Goal: Task Accomplishment & Management: Manage account settings

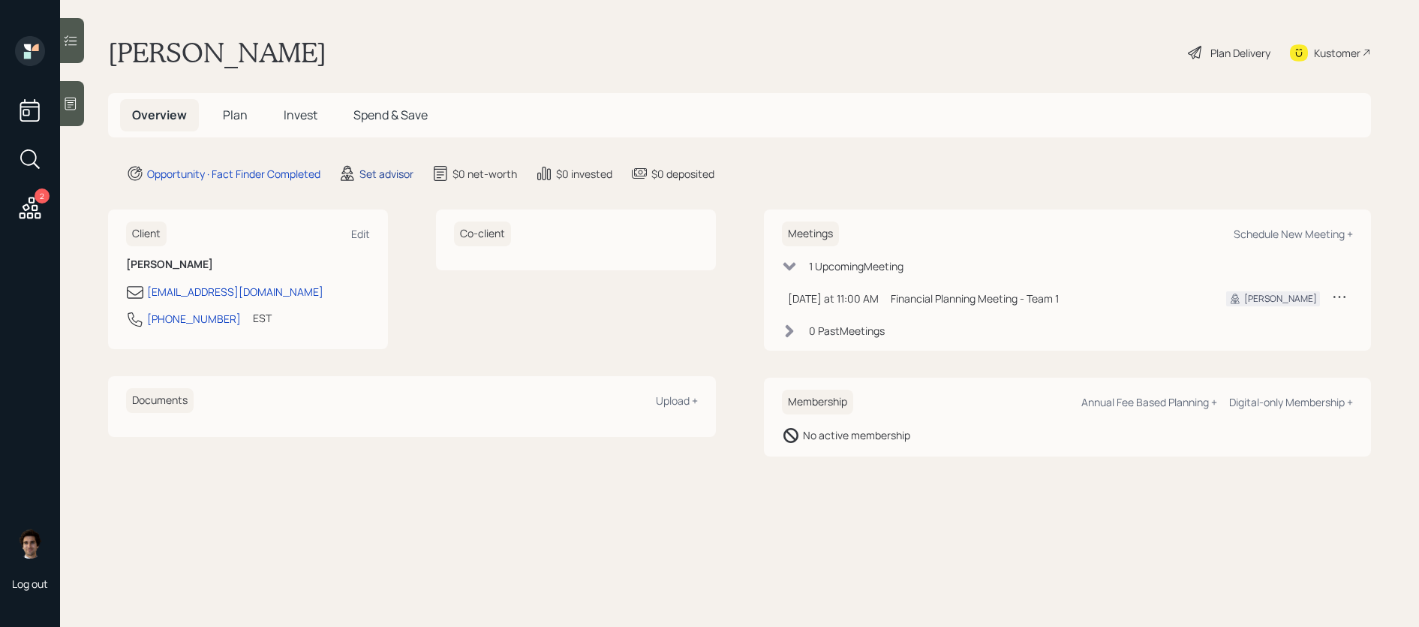
click at [395, 166] on div "Set advisor" at bounding box center [386, 174] width 54 height 16
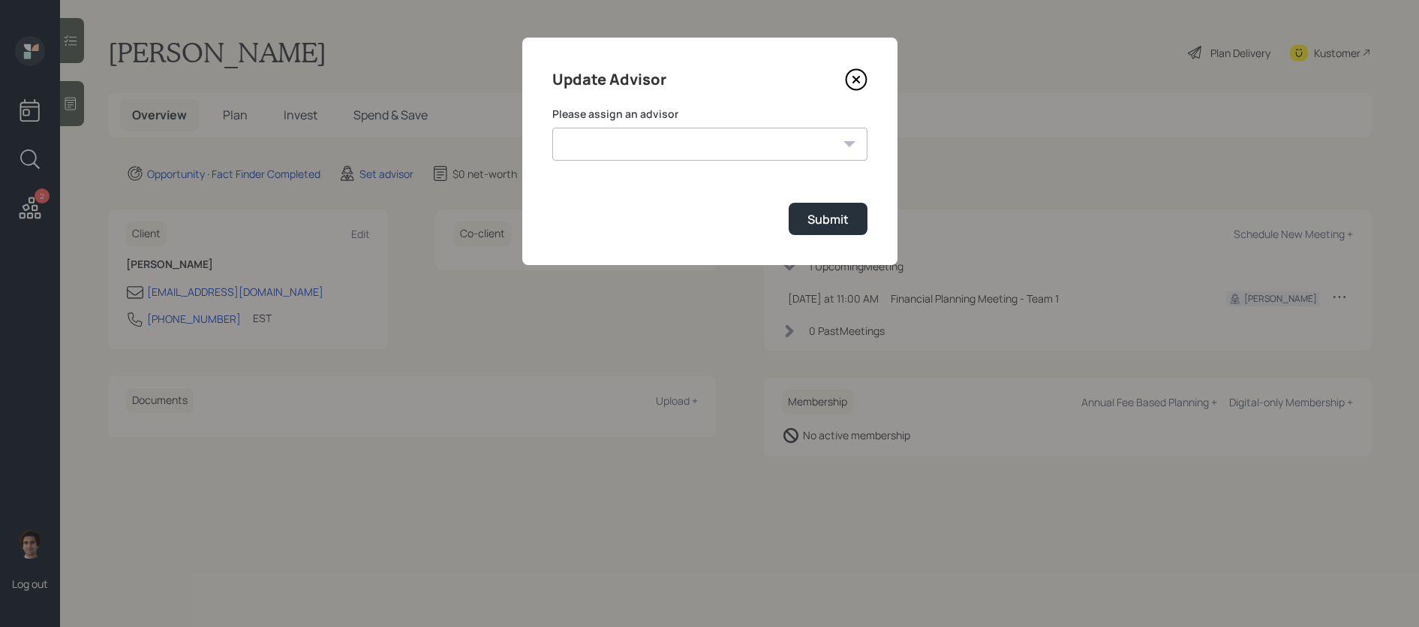
click at [681, 125] on div "Please assign an advisor [PERSON_NAME] [PERSON_NAME] End [PERSON_NAME] [PERSON_…" at bounding box center [709, 134] width 315 height 54
click at [681, 141] on select "[PERSON_NAME] [PERSON_NAME] End [PERSON_NAME] [PERSON_NAME] [PERSON_NAME] [PERS…" at bounding box center [709, 144] width 315 height 33
select select "59554aeb-d739-4552-90b9-0d27d70b4bf7"
click at [552, 128] on select "[PERSON_NAME] [PERSON_NAME] End [PERSON_NAME] [PERSON_NAME] [PERSON_NAME] [PERS…" at bounding box center [709, 144] width 315 height 33
click at [836, 225] on div "Submit" at bounding box center [827, 219] width 41 height 17
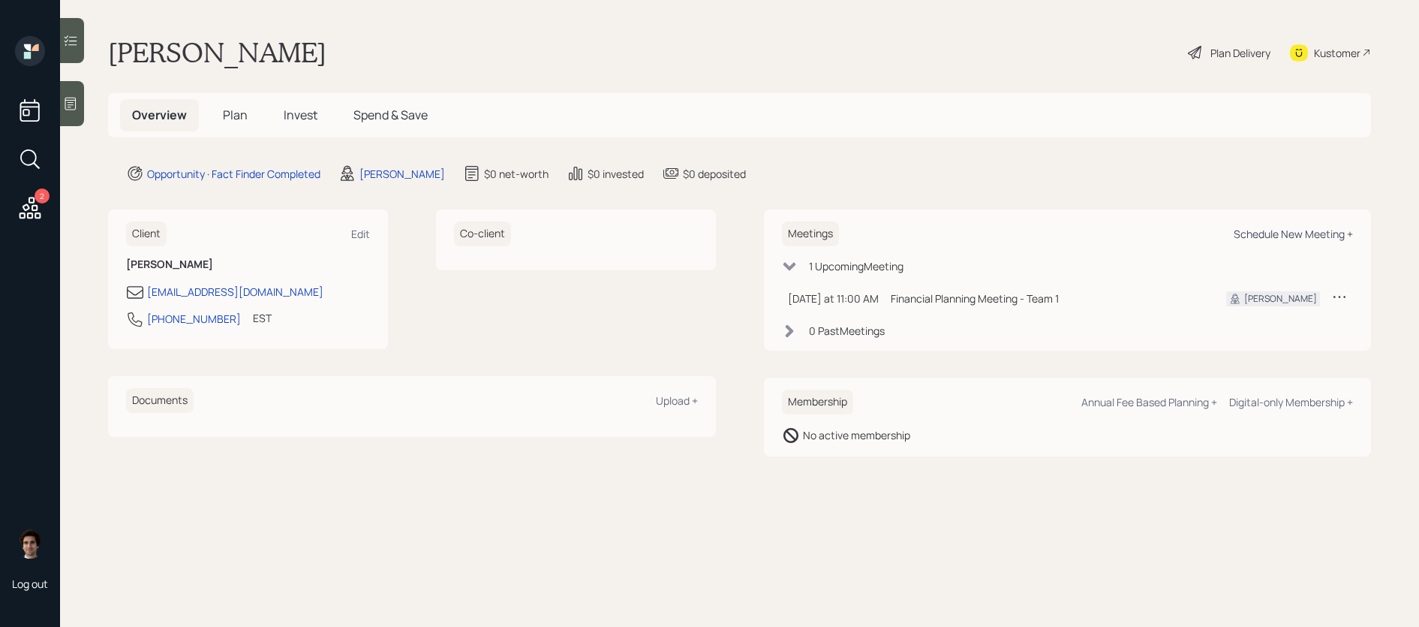
click at [1250, 229] on div "Schedule New Meeting +" at bounding box center [1293, 234] width 119 height 14
select select "59554aeb-d739-4552-90b9-0d27d70b4bf7"
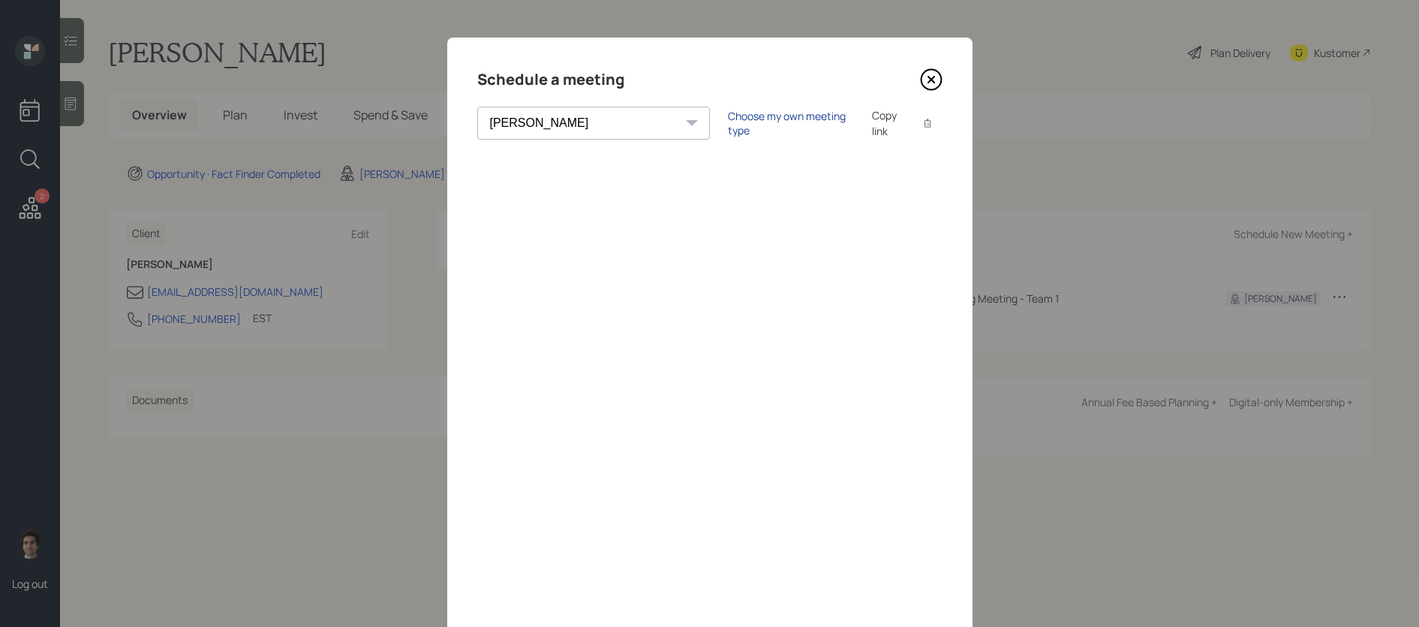
click at [728, 129] on div "Choose my own meeting type" at bounding box center [791, 123] width 126 height 29
click at [754, 129] on div "Use meeting type for lifecycle stage" at bounding box center [840, 123] width 173 height 14
click at [728, 129] on div "Choose my own meeting type" at bounding box center [791, 123] width 126 height 29
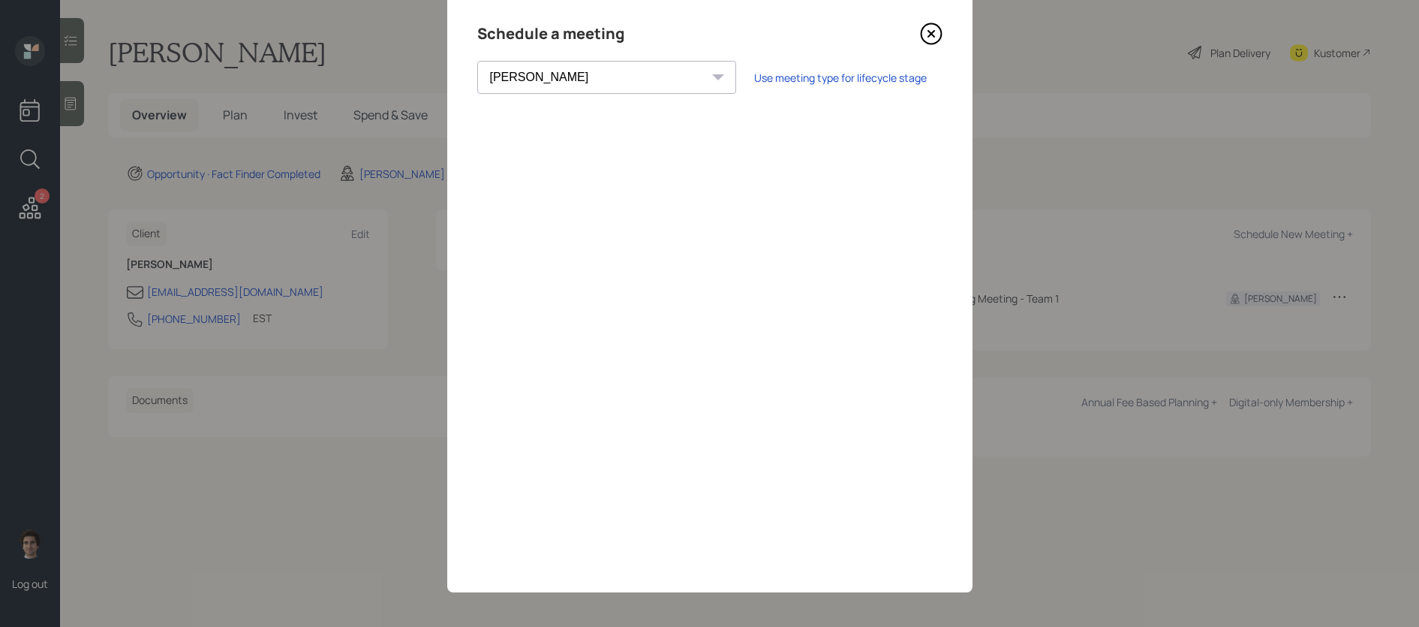
scroll to position [49, 0]
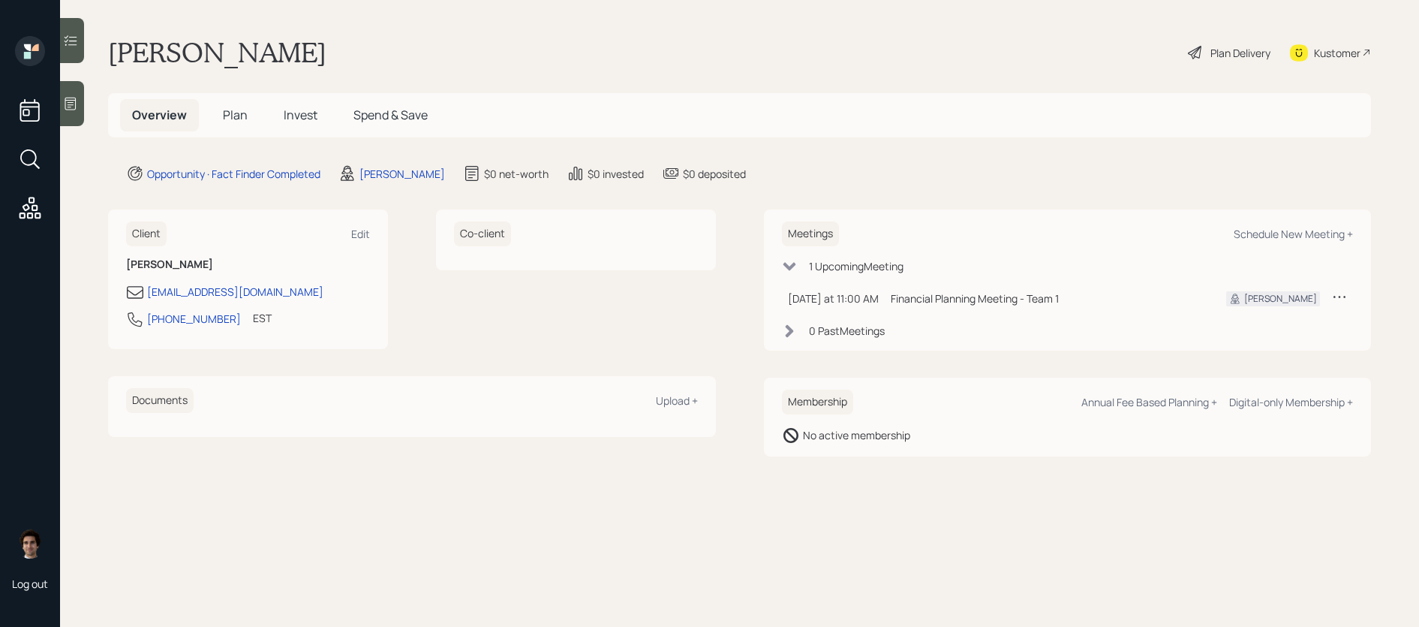
select select "59554aeb-d739-4552-90b9-0d27d70b4bf7"
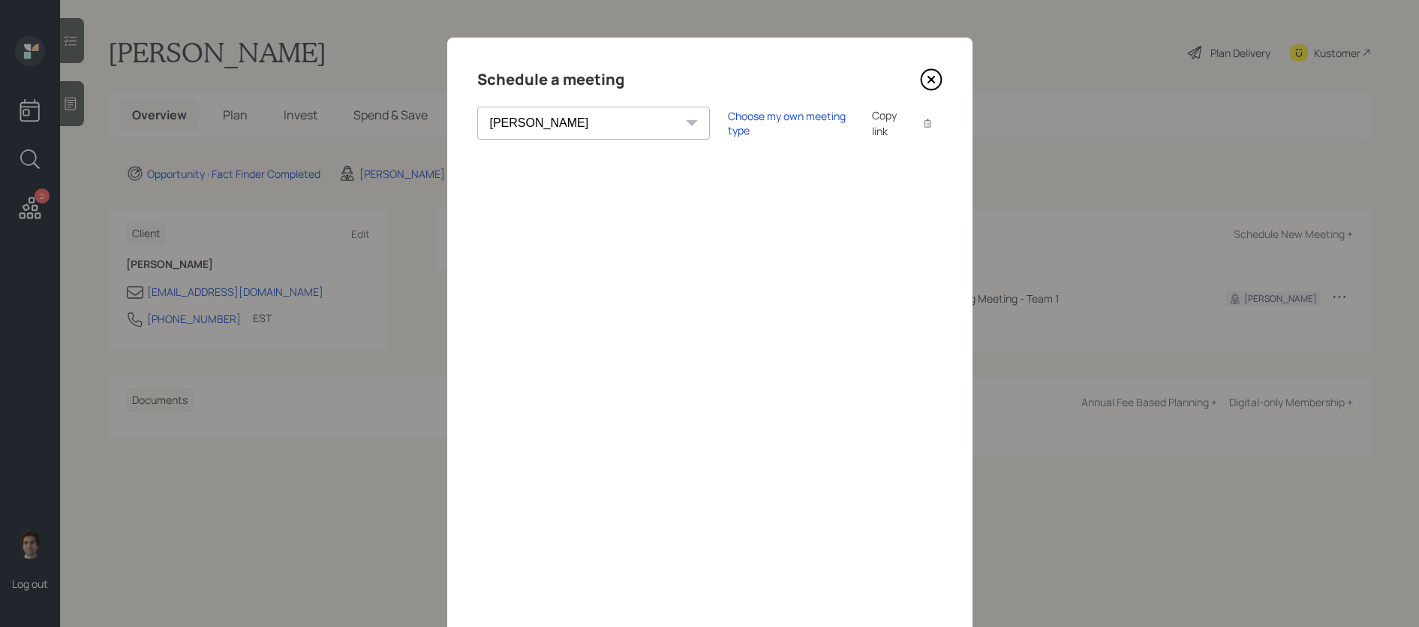
click at [728, 112] on div "Choose my own meeting type Copy link Copy text" at bounding box center [835, 123] width 215 height 32
click at [728, 125] on div "Choose my own meeting type" at bounding box center [791, 123] width 126 height 29
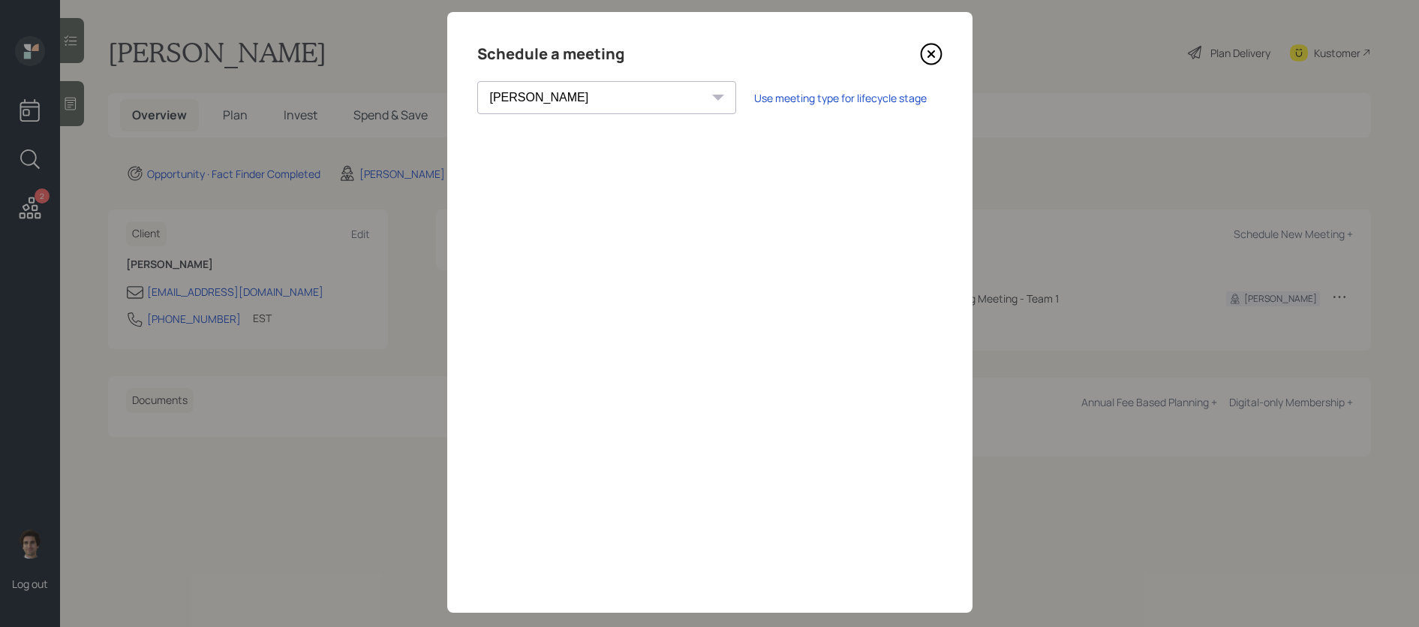
scroll to position [49, 0]
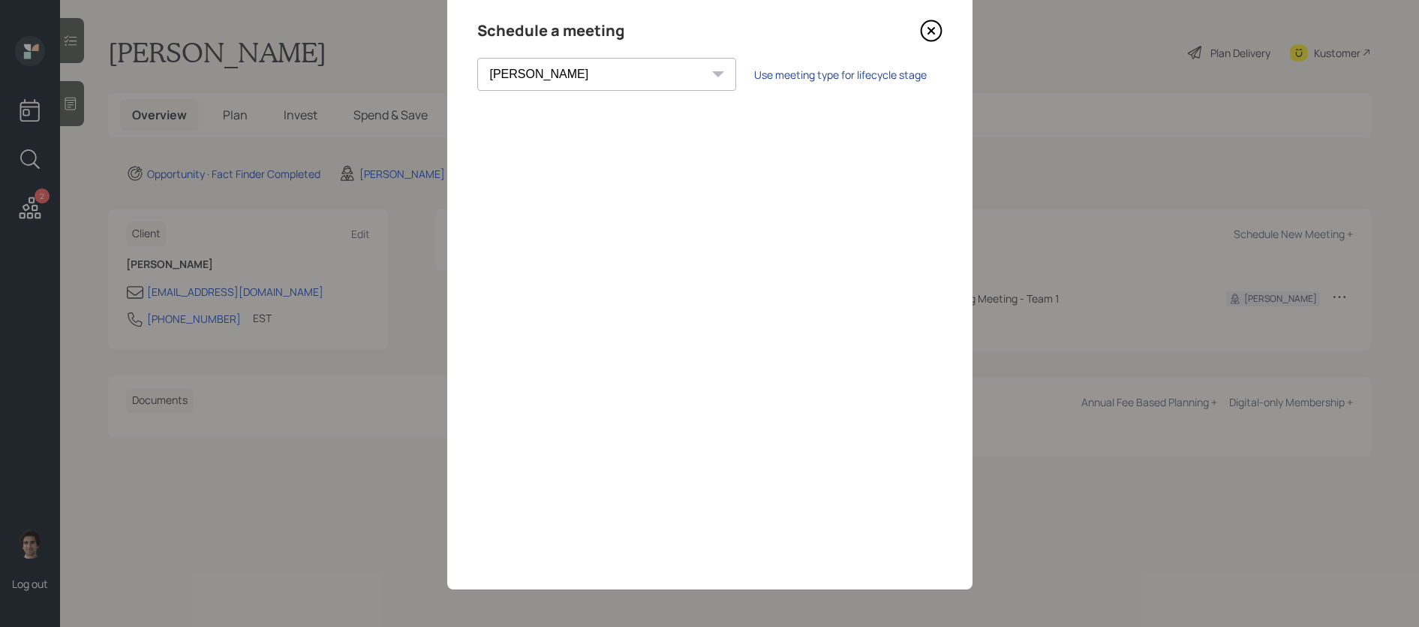
click at [754, 77] on div "Use meeting type for lifecycle stage" at bounding box center [840, 75] width 173 height 14
click at [728, 84] on div "Choose my own meeting type Copy link Copy text" at bounding box center [835, 75] width 215 height 32
click at [728, 83] on div "Choose my own meeting type Copy link Copy text" at bounding box center [835, 75] width 215 height 32
click at [728, 78] on div "Choose my own meeting type" at bounding box center [791, 74] width 126 height 29
click at [925, 32] on icon at bounding box center [931, 31] width 23 height 23
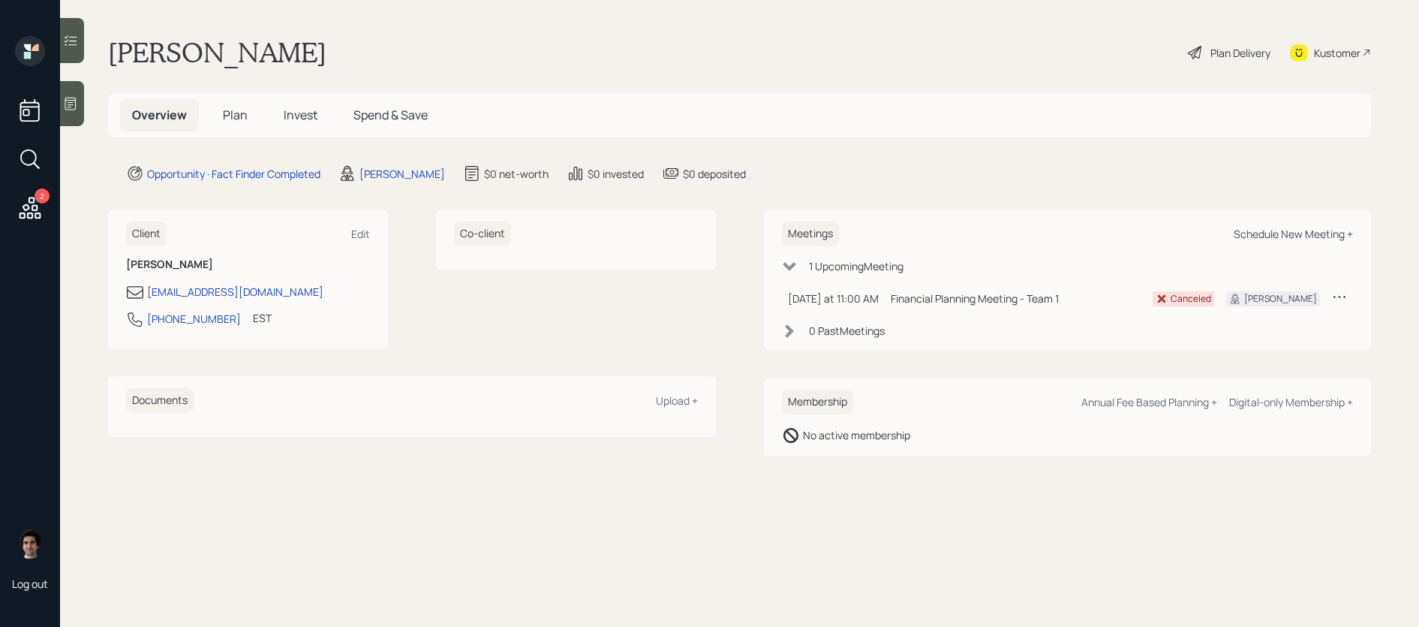
click at [1245, 230] on div "Schedule New Meeting +" at bounding box center [1293, 234] width 119 height 14
select select "59554aeb-d739-4552-90b9-0d27d70b4bf7"
click at [1302, 224] on div "Meetings Schedule New Meeting +" at bounding box center [1068, 233] width 572 height 25
click at [1300, 236] on div "Schedule New Meeting +" at bounding box center [1293, 234] width 119 height 14
select select "59554aeb-d739-4552-90b9-0d27d70b4bf7"
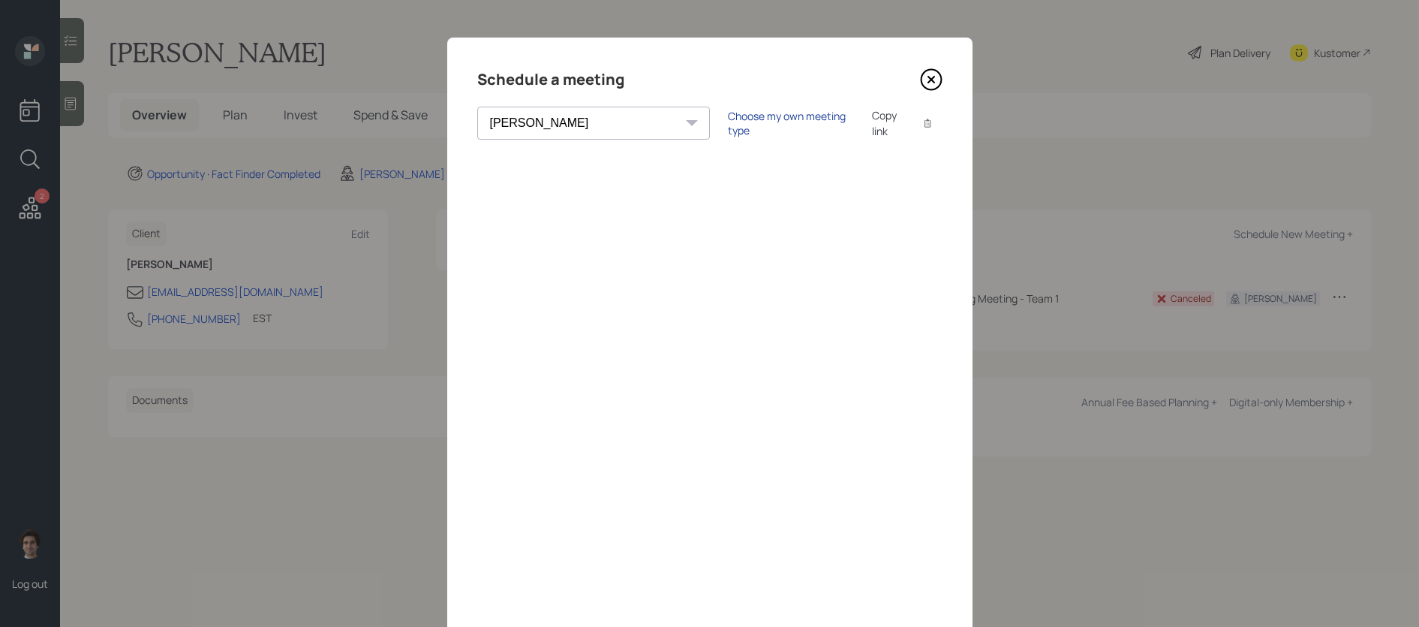
click at [732, 130] on div "Choose my own meeting type" at bounding box center [791, 123] width 126 height 29
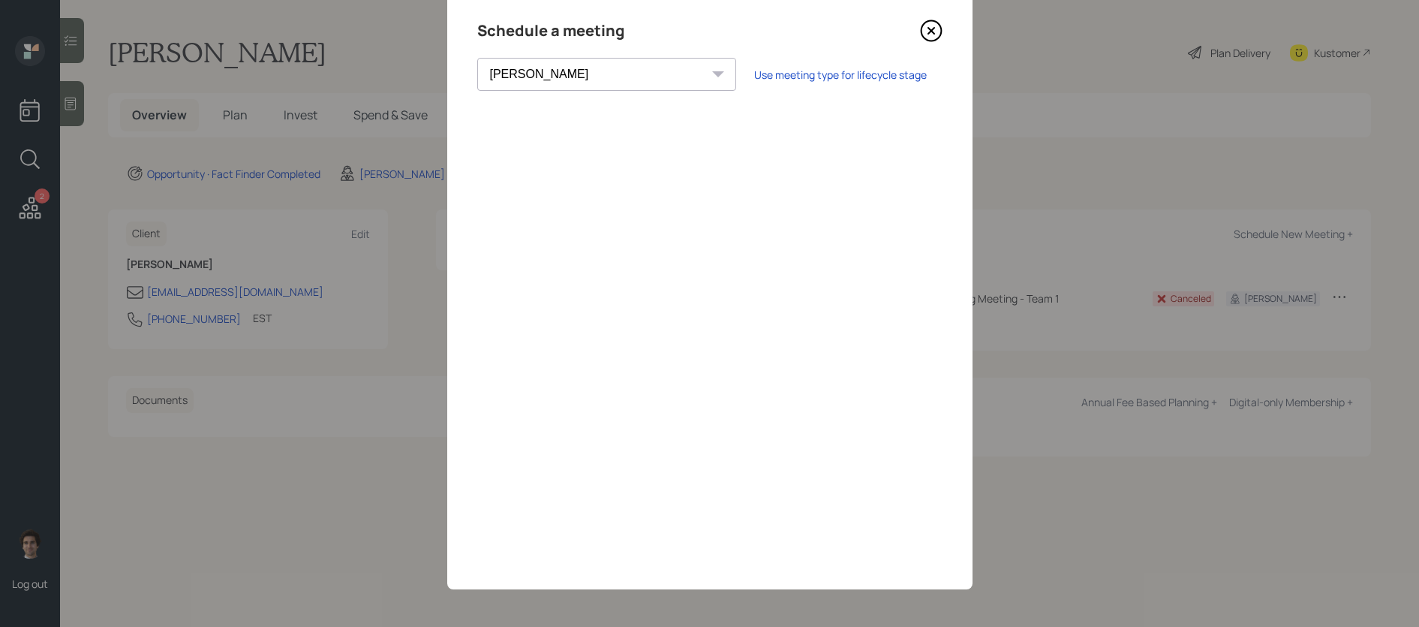
click at [925, 44] on div "Schedule a meeting Theresa Spinello Matthew Burke Xavier Ross Eitan Bar-David I…" at bounding box center [709, 289] width 525 height 600
click at [933, 33] on icon at bounding box center [931, 31] width 6 height 6
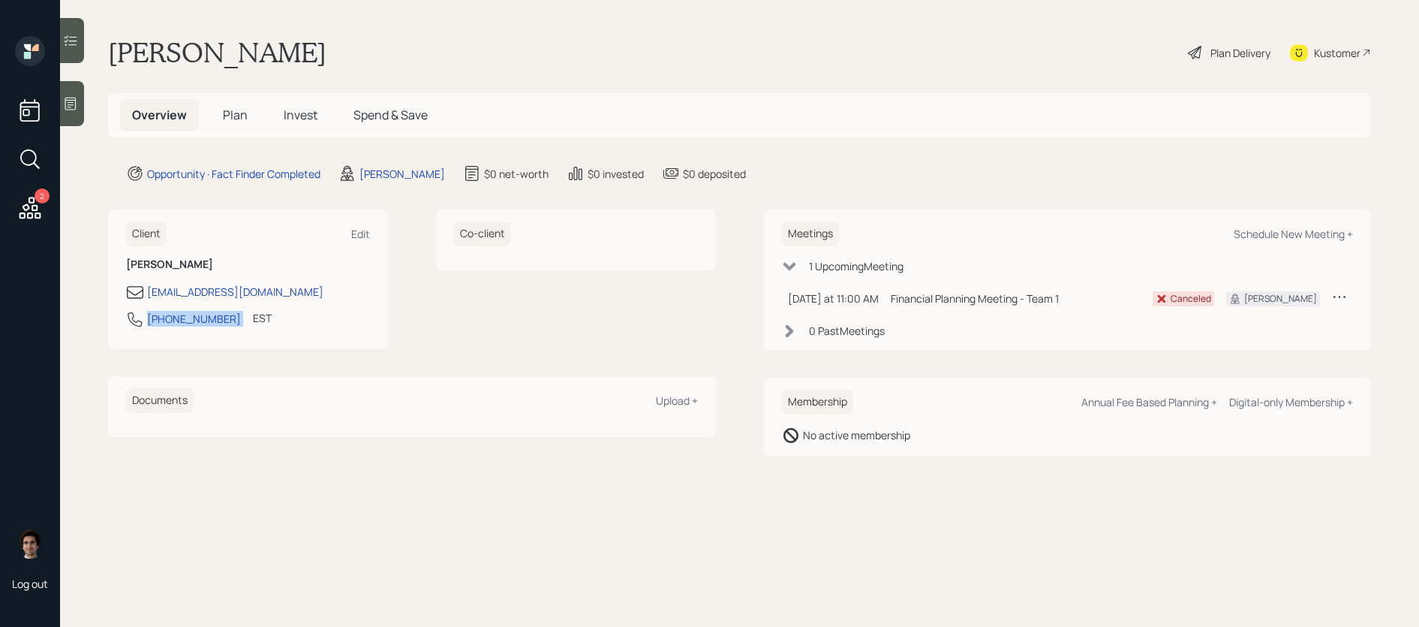
drag, startPoint x: 222, startPoint y: 320, endPoint x: 143, endPoint y: 323, distance: 79.6
click at [143, 323] on div "765-426-7767 EST Currently 11:01 AM" at bounding box center [248, 323] width 244 height 27
copy div "[PHONE_NUMBER]"
click at [1346, 67] on div "Kustomer" at bounding box center [1330, 52] width 81 height 33
